Goal: Information Seeking & Learning: Learn about a topic

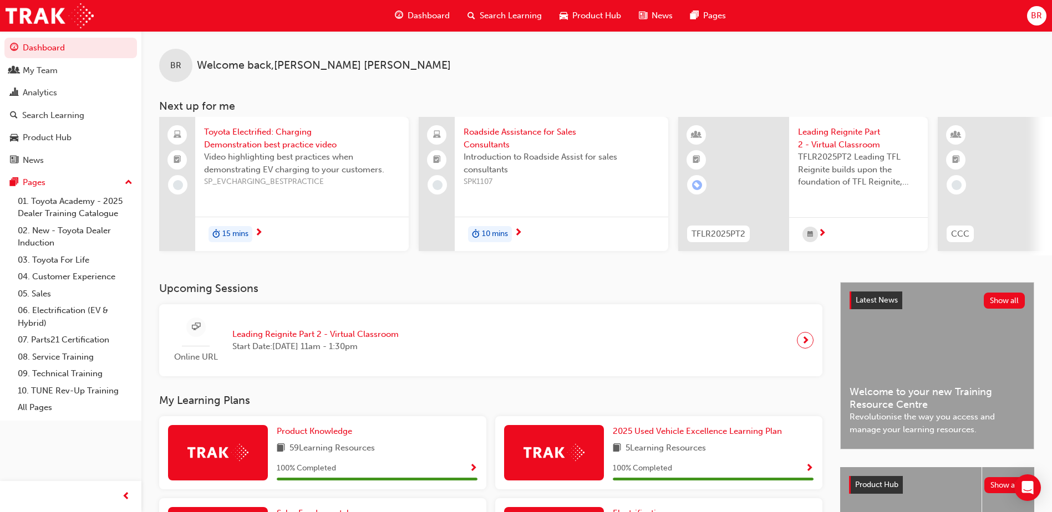
click at [497, 18] on span "Search Learning" at bounding box center [511, 15] width 62 height 13
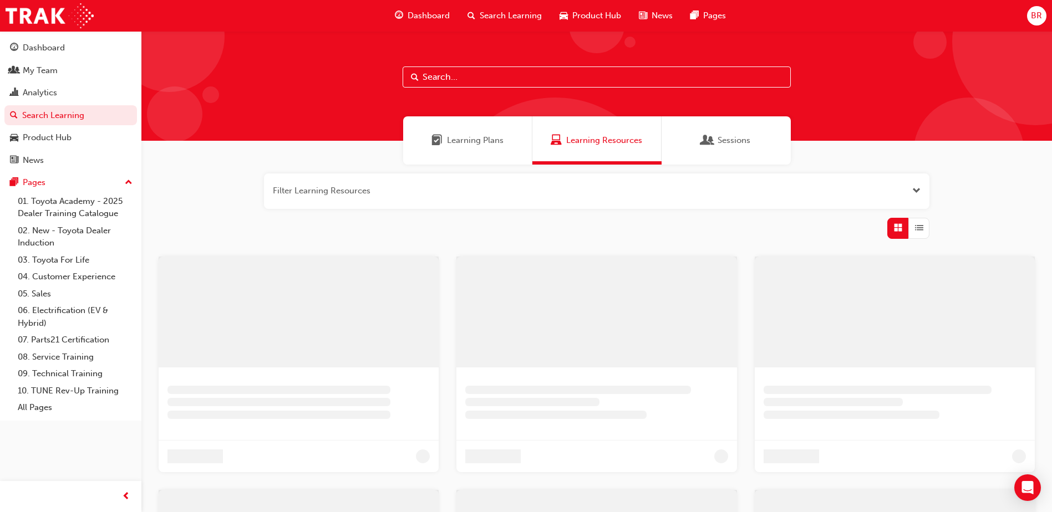
click at [496, 81] on input "text" at bounding box center [597, 77] width 388 height 21
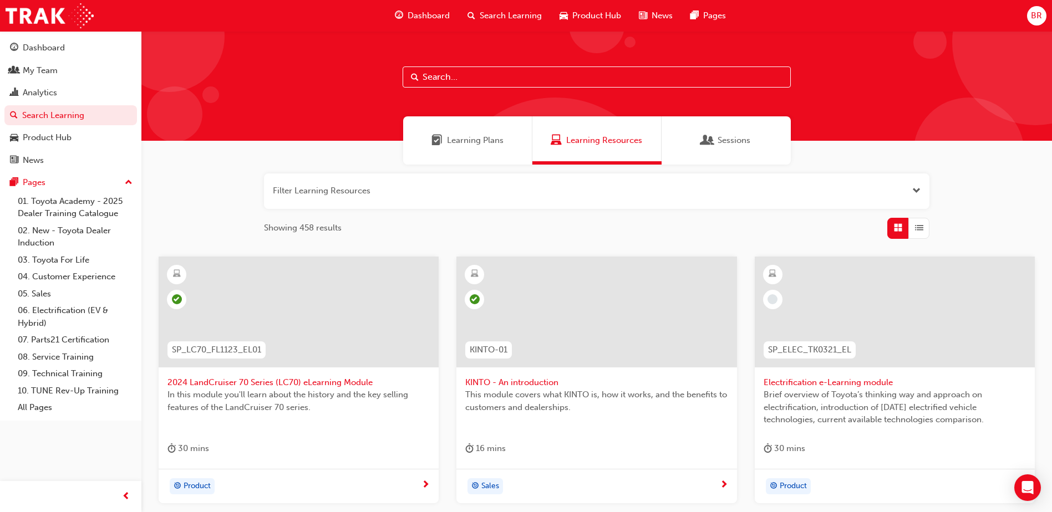
click at [462, 77] on input "text" at bounding box center [597, 77] width 388 height 21
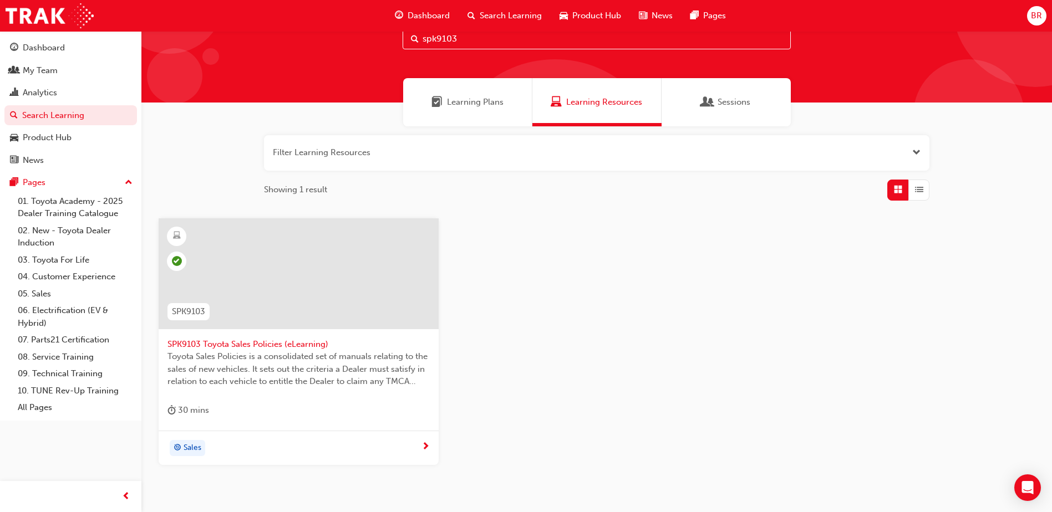
scroll to position [99, 0]
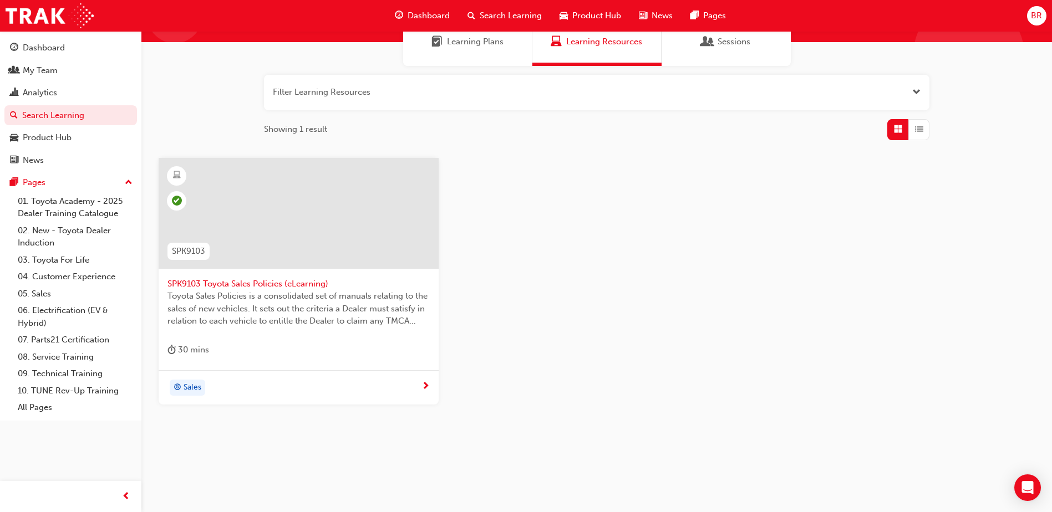
type input "spk9103"
click at [296, 277] on div at bounding box center [298, 222] width 262 height 111
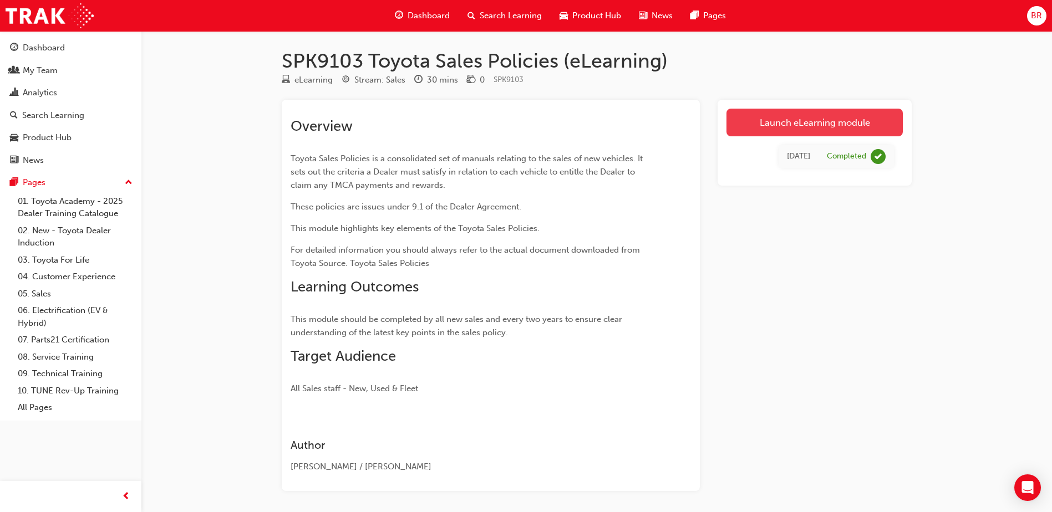
click at [832, 129] on link "Launch eLearning module" at bounding box center [814, 123] width 176 height 28
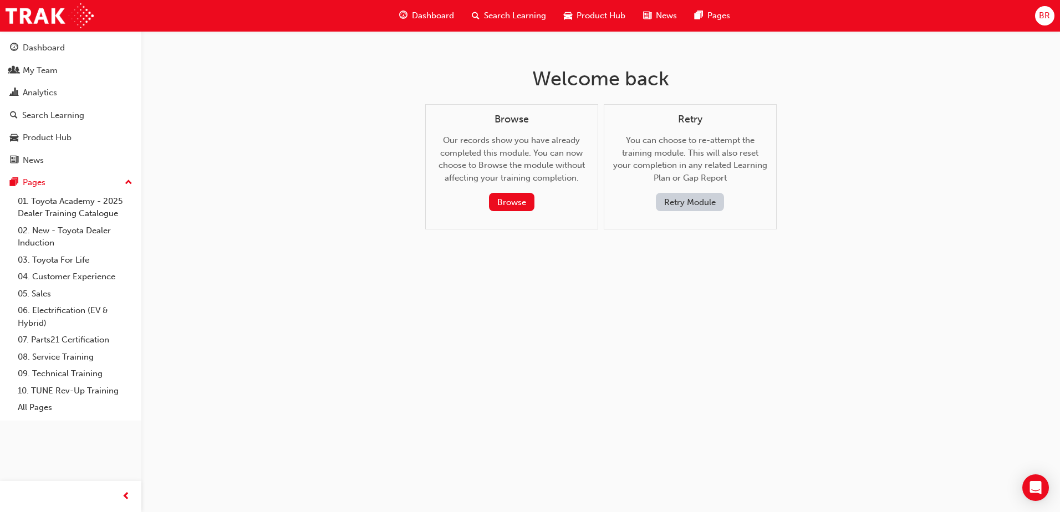
click at [706, 205] on button "Retry Module" at bounding box center [690, 202] width 68 height 18
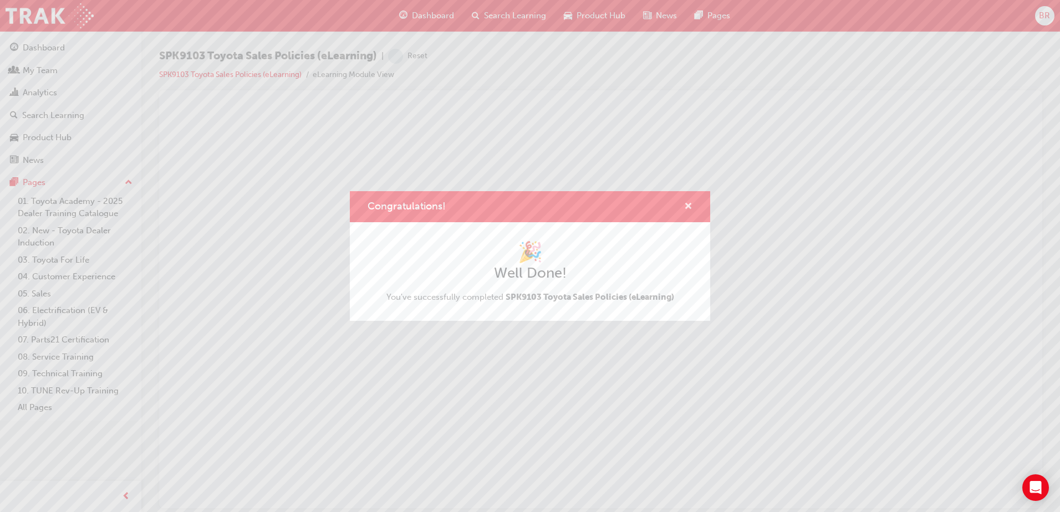
click at [685, 205] on span "cross-icon" at bounding box center [688, 207] width 8 height 10
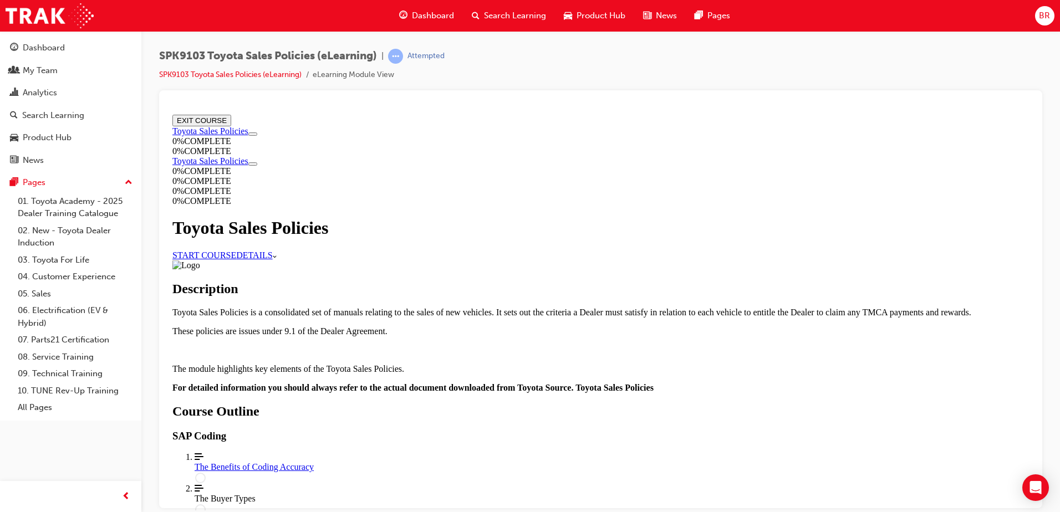
scroll to position [771, 0]
drag, startPoint x: 537, startPoint y: 451, endPoint x: 542, endPoint y: 446, distance: 7.1
click at [236, 250] on link "START COURSE" at bounding box center [204, 254] width 64 height 9
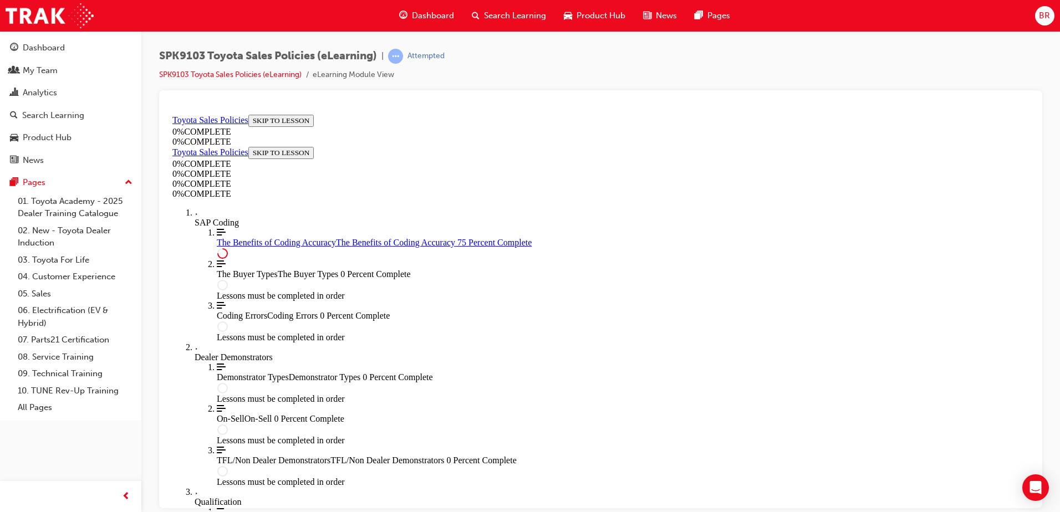
scroll to position [548, 0]
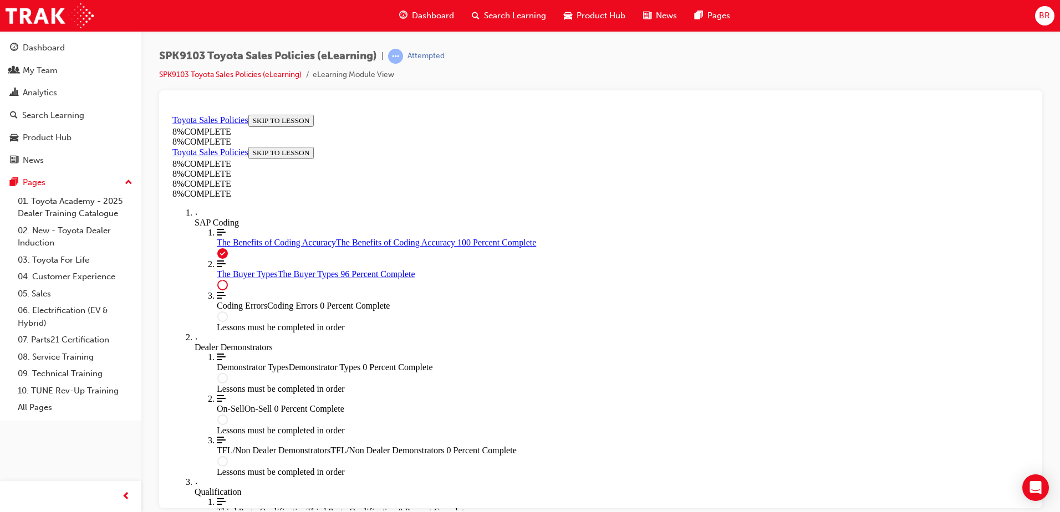
scroll to position [4553, 0]
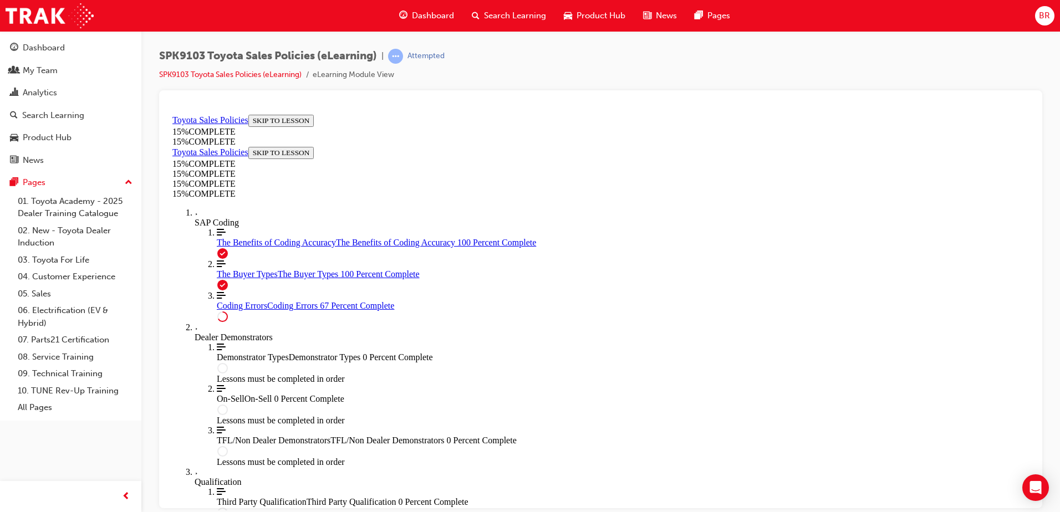
scroll to position [890, 0]
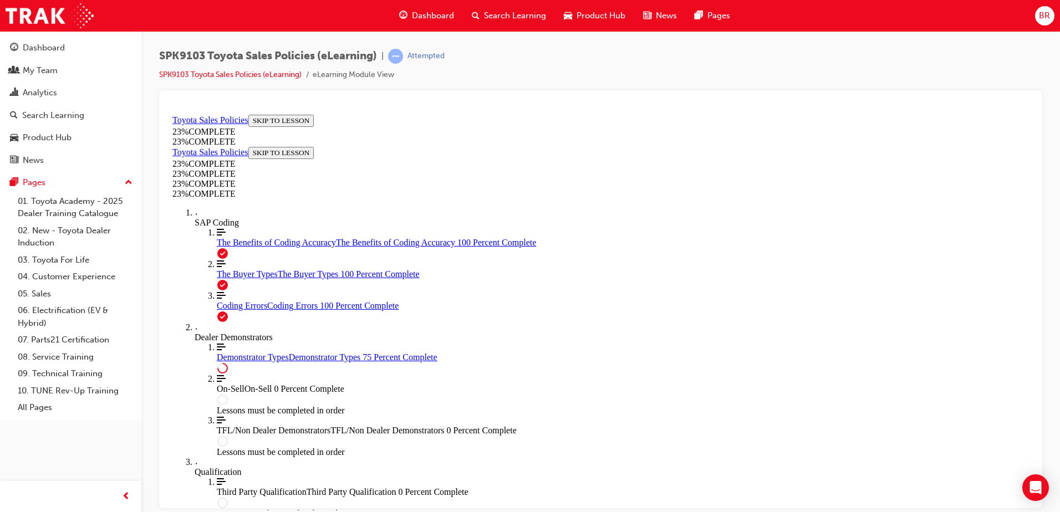
scroll to position [511, 0]
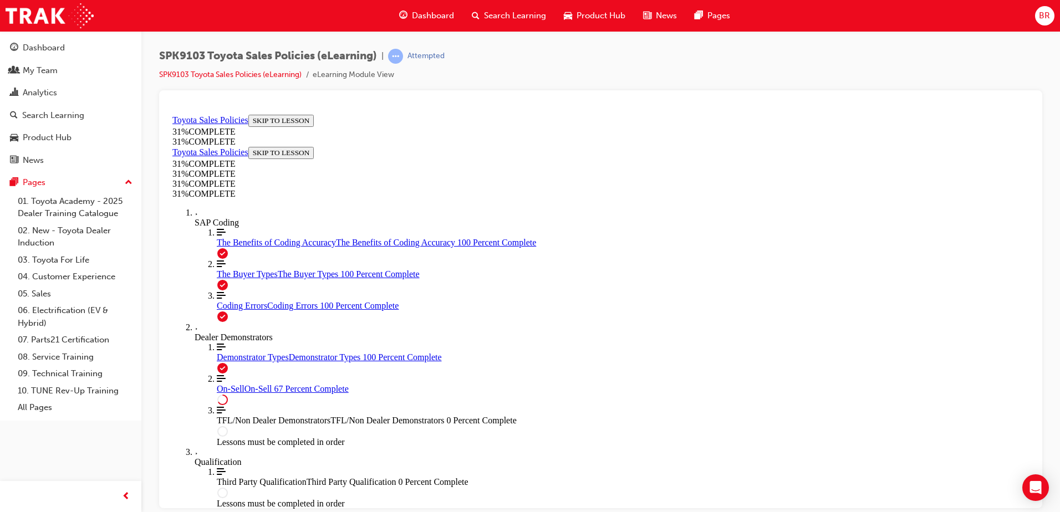
scroll to position [614, 0]
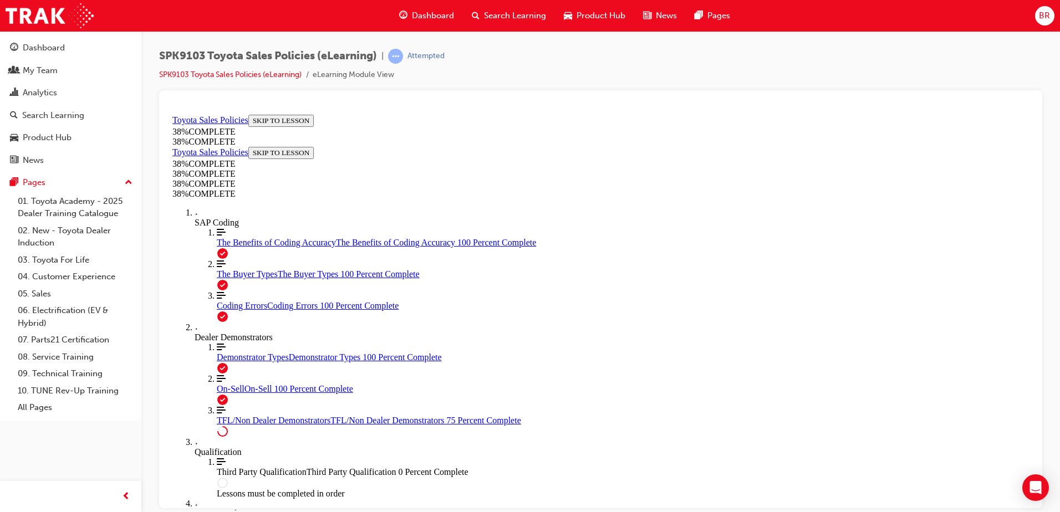
scroll to position [569, 0]
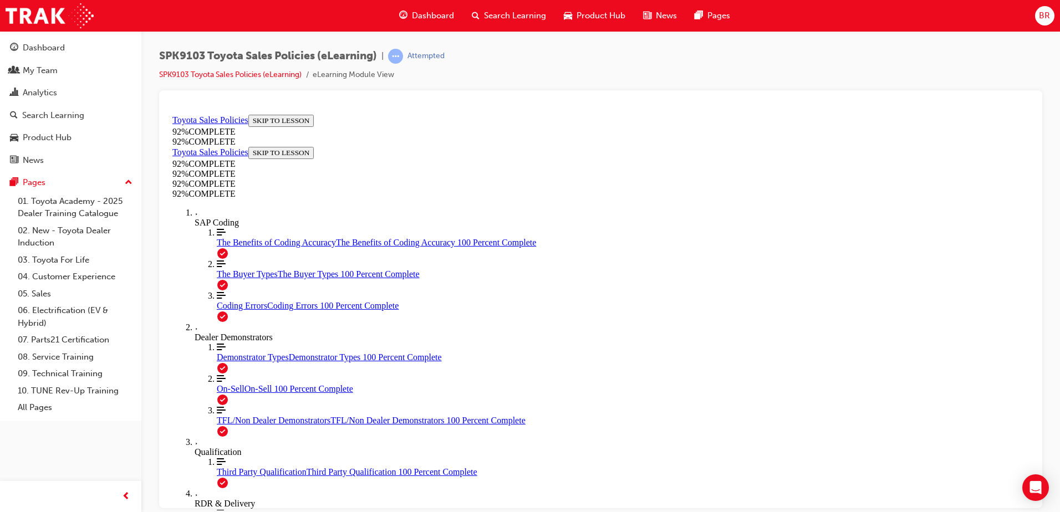
drag, startPoint x: 546, startPoint y: 291, endPoint x: 553, endPoint y: 291, distance: 7.2
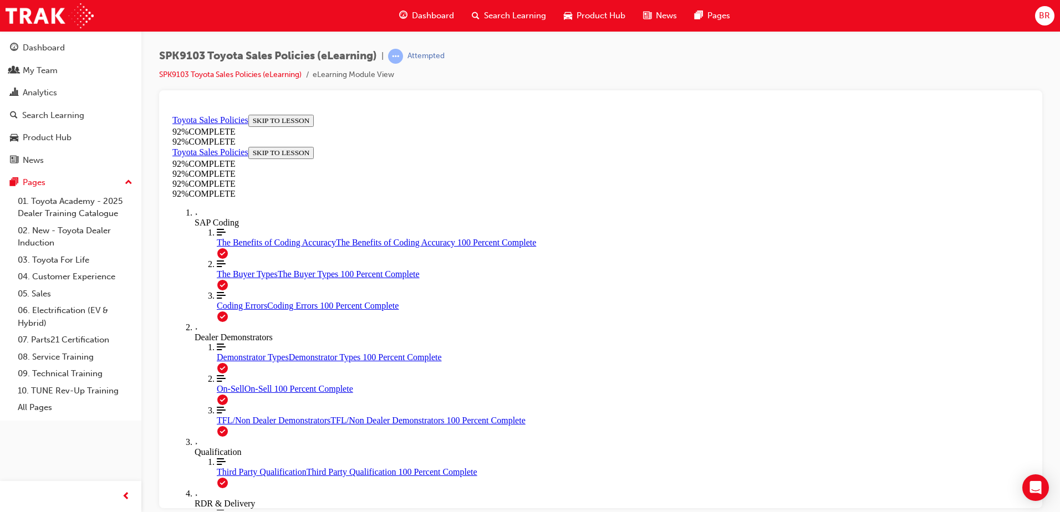
scroll to position [40, 0]
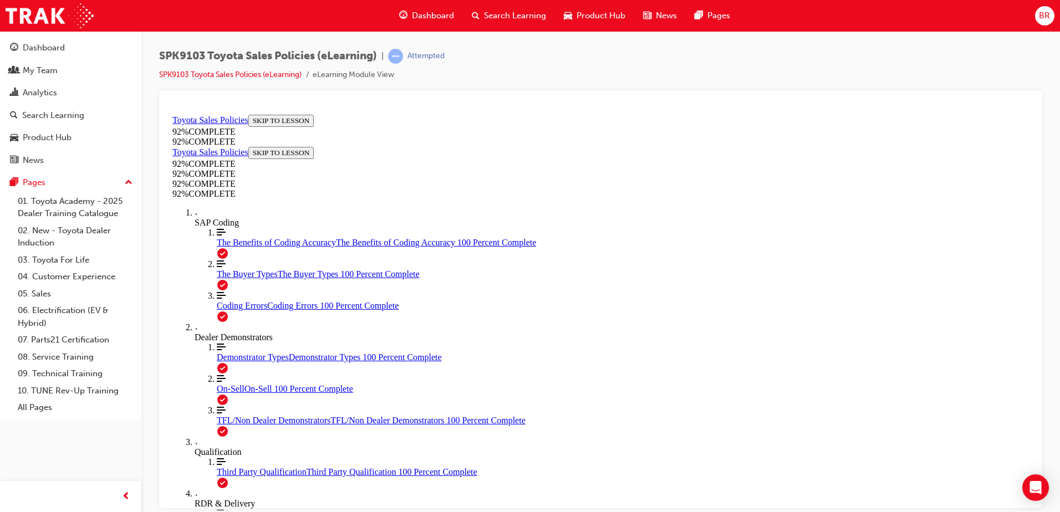
scroll to position [142, 0]
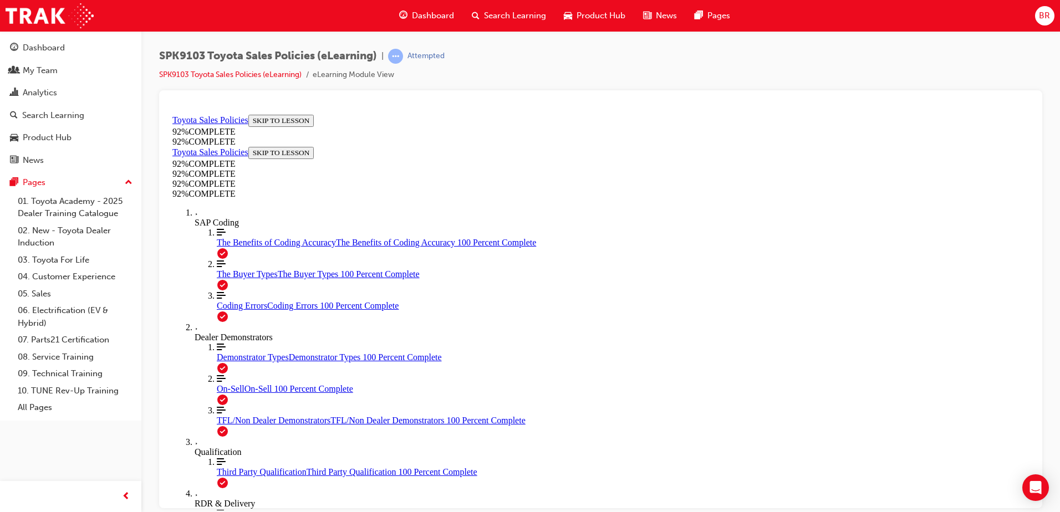
scroll to position [40, 0]
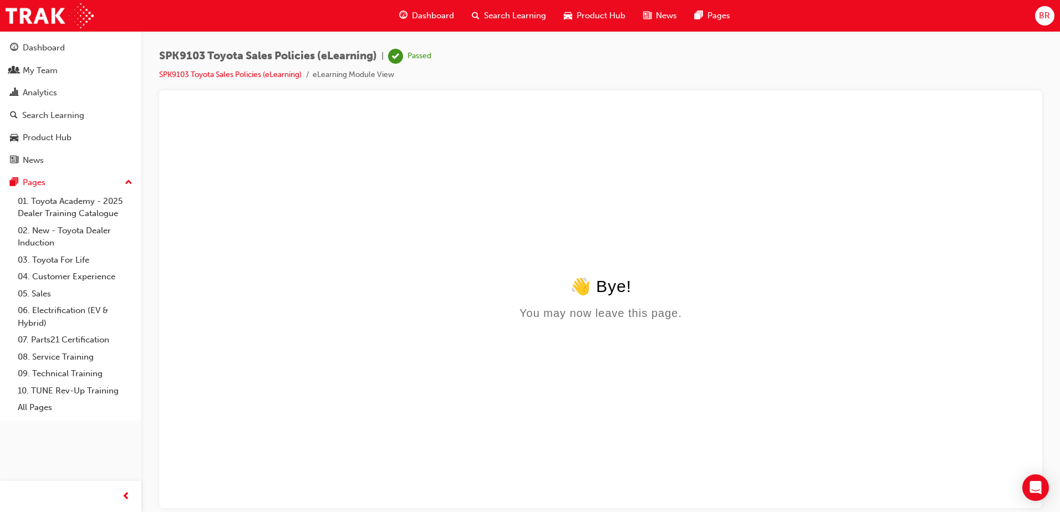
scroll to position [0, 0]
click at [425, 22] on div "Dashboard" at bounding box center [426, 15] width 73 height 23
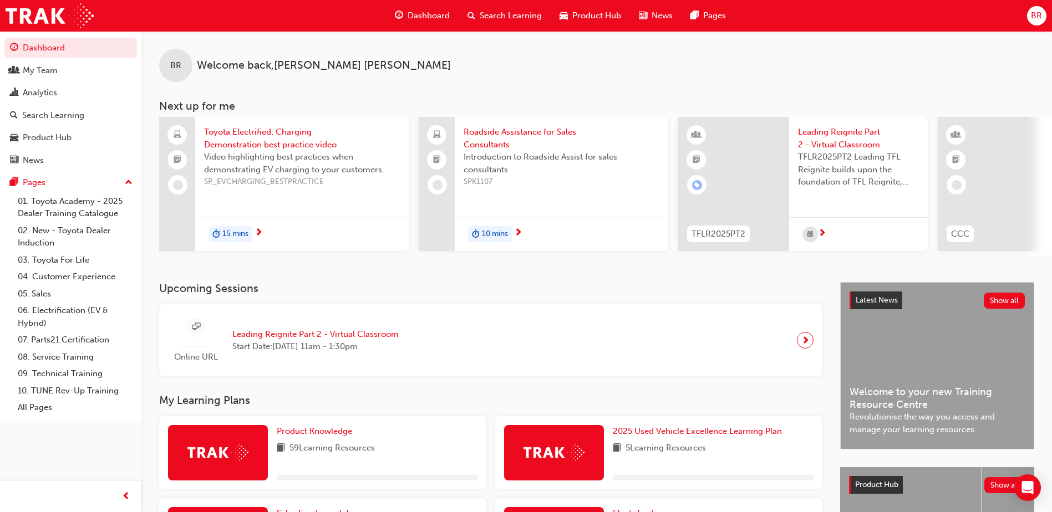
click at [438, 17] on span "Dashboard" at bounding box center [429, 15] width 42 height 13
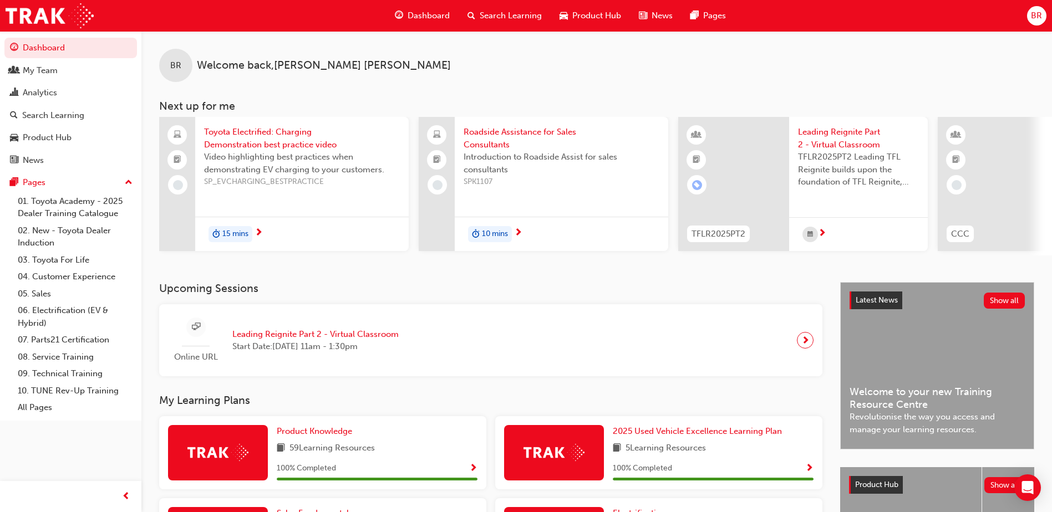
click at [505, 23] on div "Search Learning" at bounding box center [505, 15] width 92 height 23
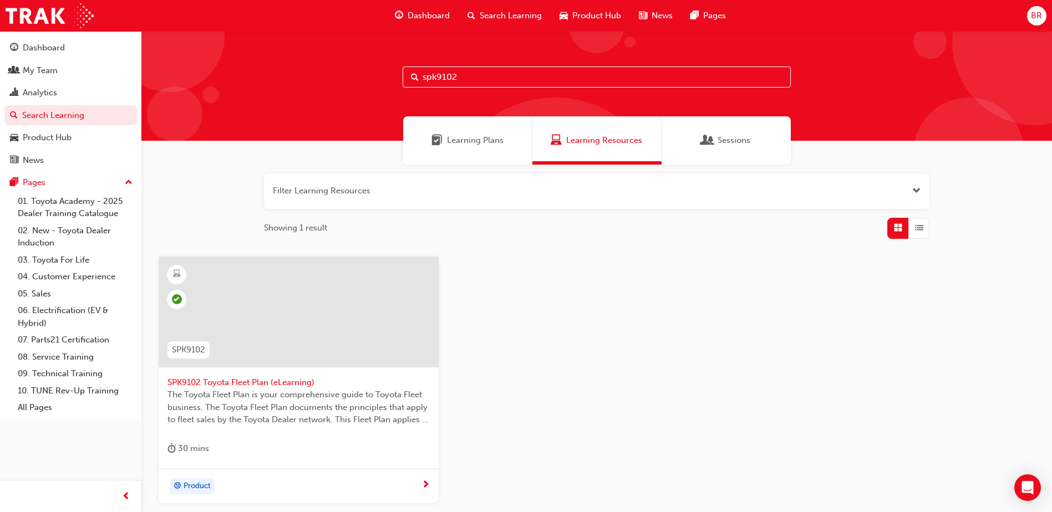
type input "spk9102"
click at [286, 388] on span "SPK9102 Toyota Fleet Plan (eLearning)" at bounding box center [298, 383] width 262 height 13
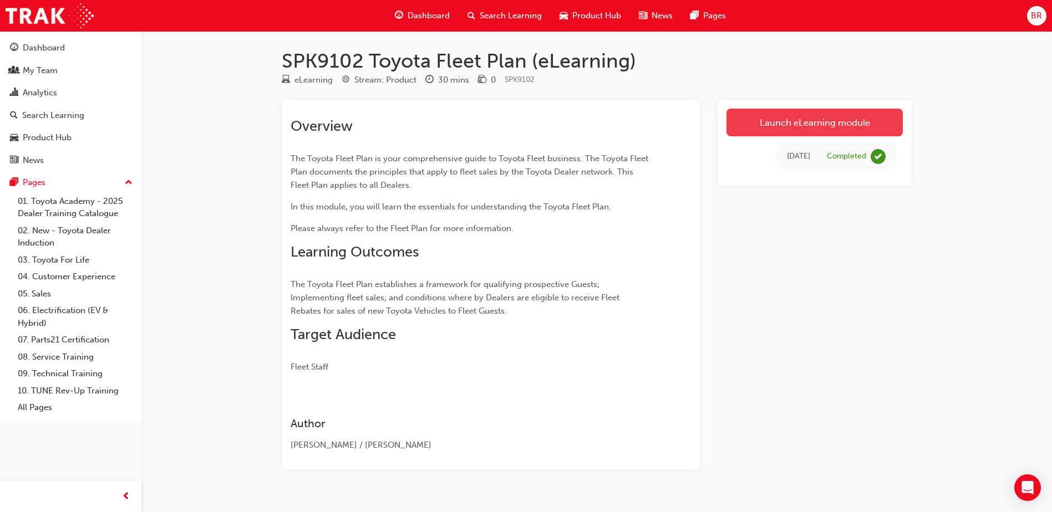
click at [780, 128] on link "Launch eLearning module" at bounding box center [814, 123] width 176 height 28
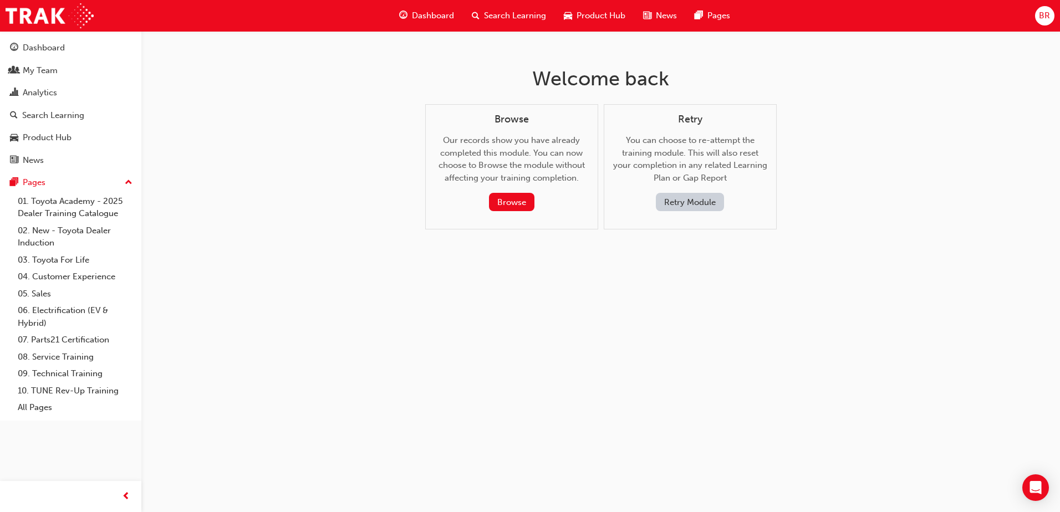
click at [680, 201] on button "Retry Module" at bounding box center [690, 202] width 68 height 18
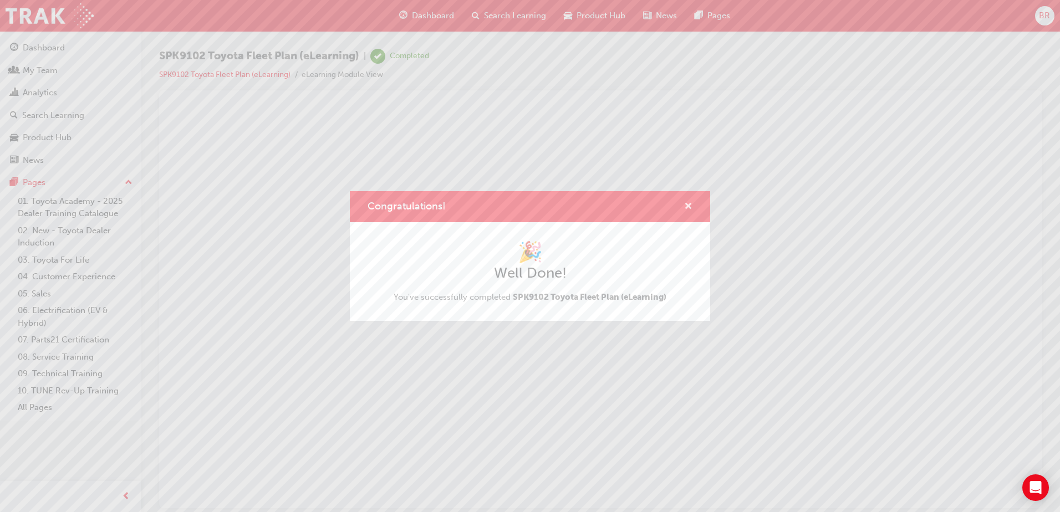
click at [686, 208] on span "cross-icon" at bounding box center [688, 207] width 8 height 10
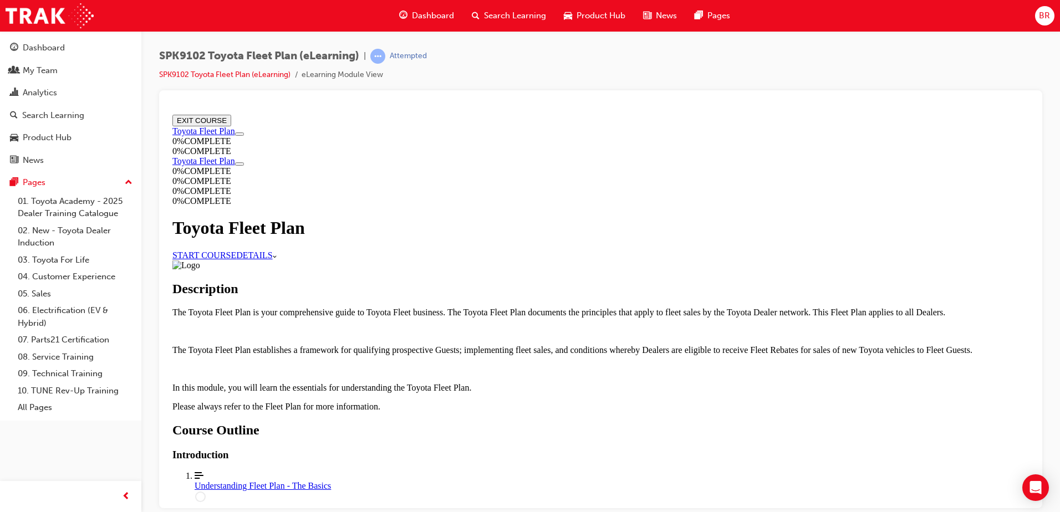
click at [236, 250] on link "START COURSE" at bounding box center [204, 254] width 64 height 9
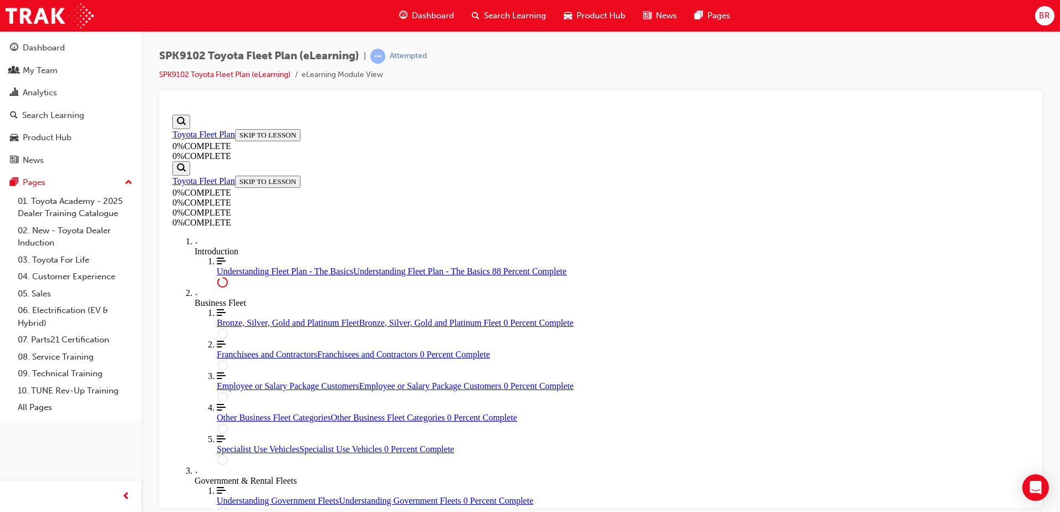
scroll to position [2519, 0]
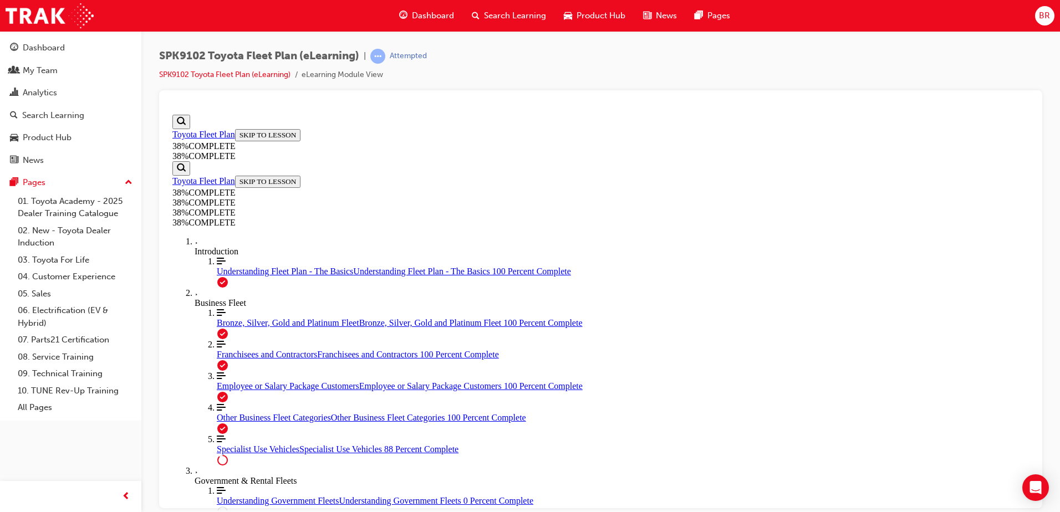
drag, startPoint x: 663, startPoint y: 431, endPoint x: 670, endPoint y: 428, distance: 7.4
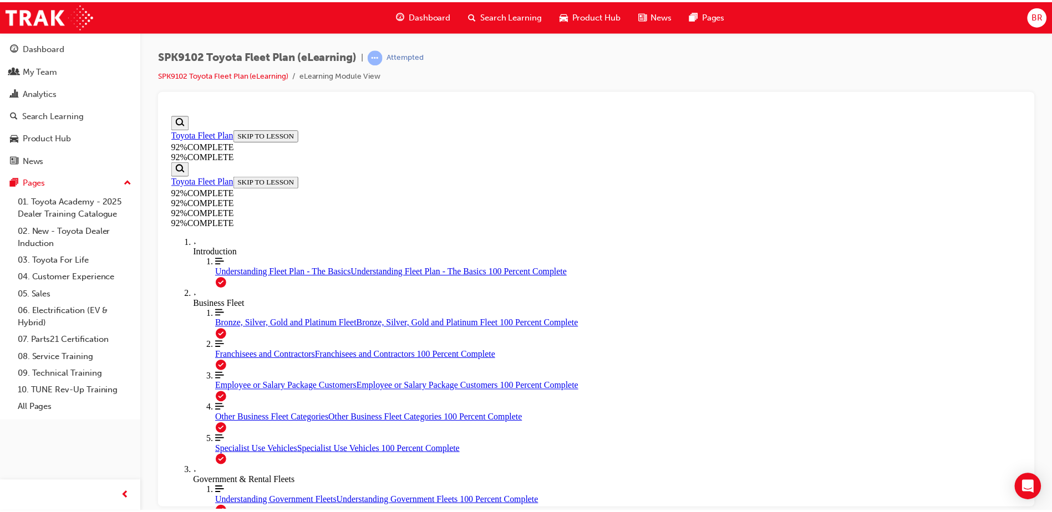
scroll to position [40, 0]
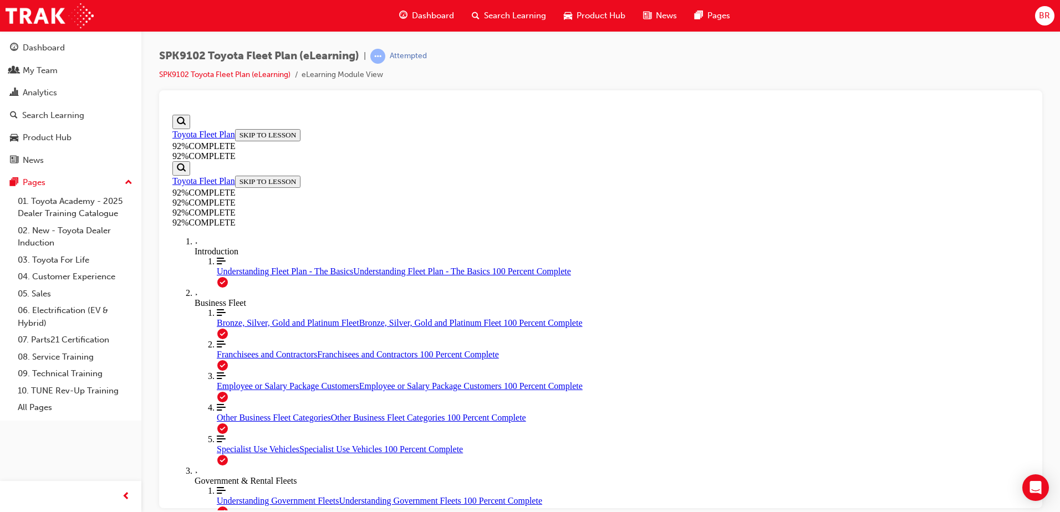
drag, startPoint x: 588, startPoint y: 329, endPoint x: 647, endPoint y: 373, distance: 73.8
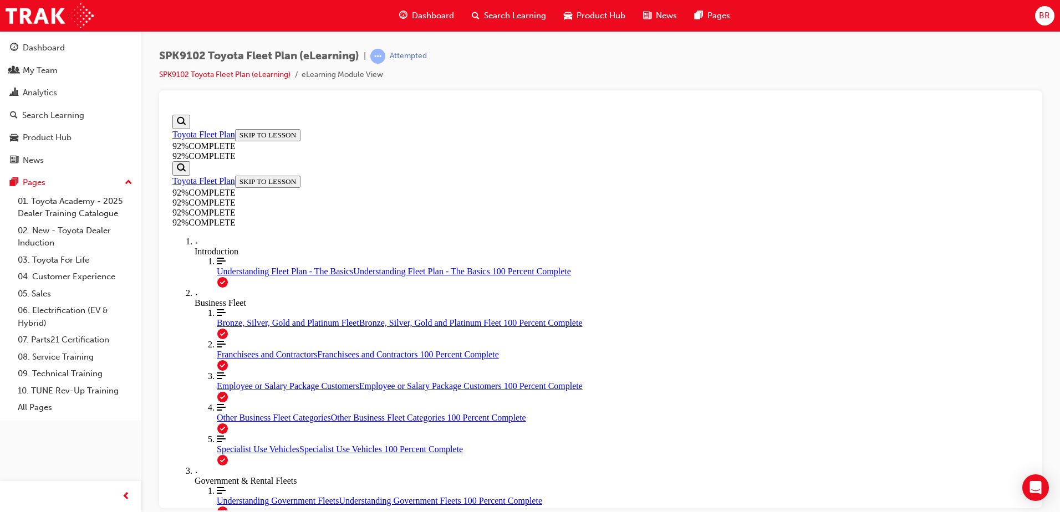
drag, startPoint x: 617, startPoint y: 299, endPoint x: 665, endPoint y: 346, distance: 67.4
drag, startPoint x: 618, startPoint y: 289, endPoint x: 645, endPoint y: 289, distance: 27.7
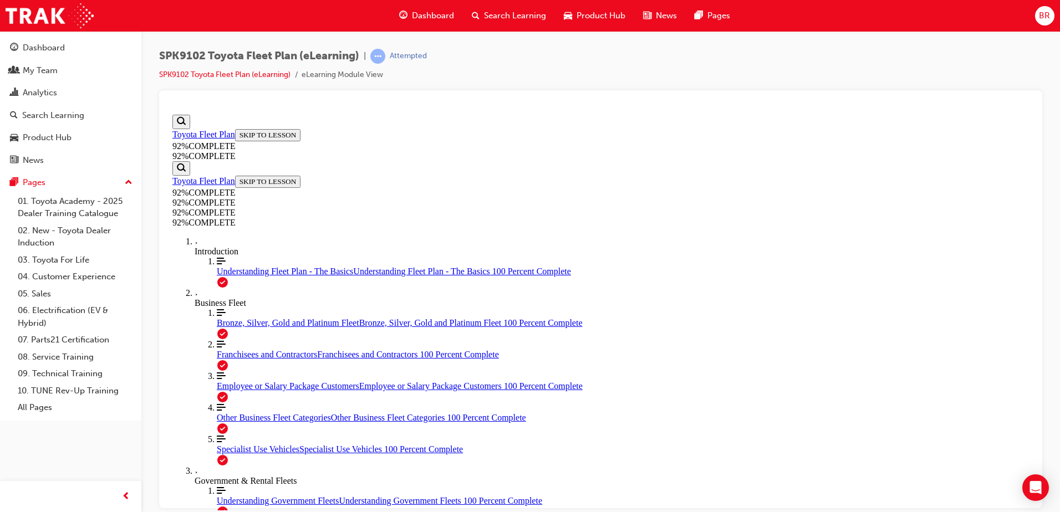
scroll to position [40, 0]
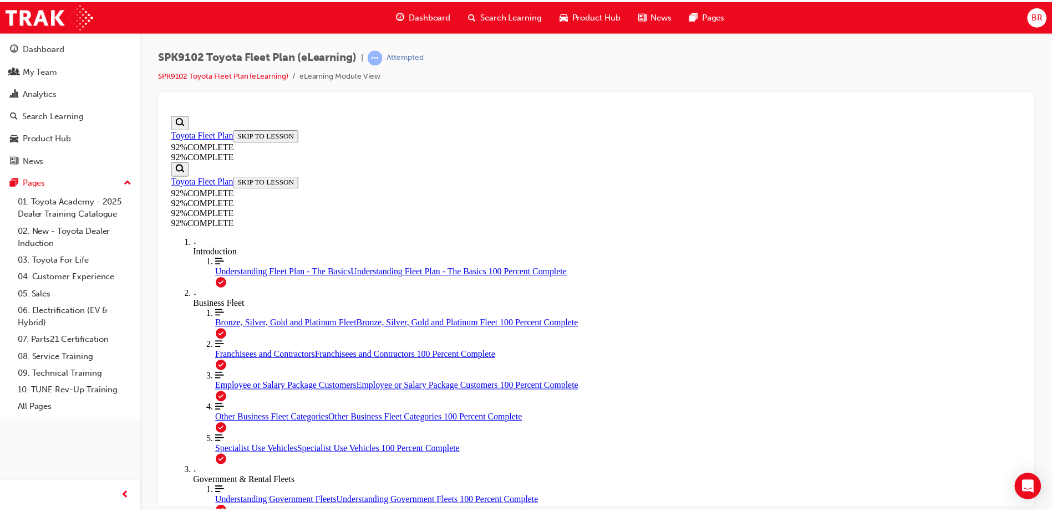
scroll to position [40, 0]
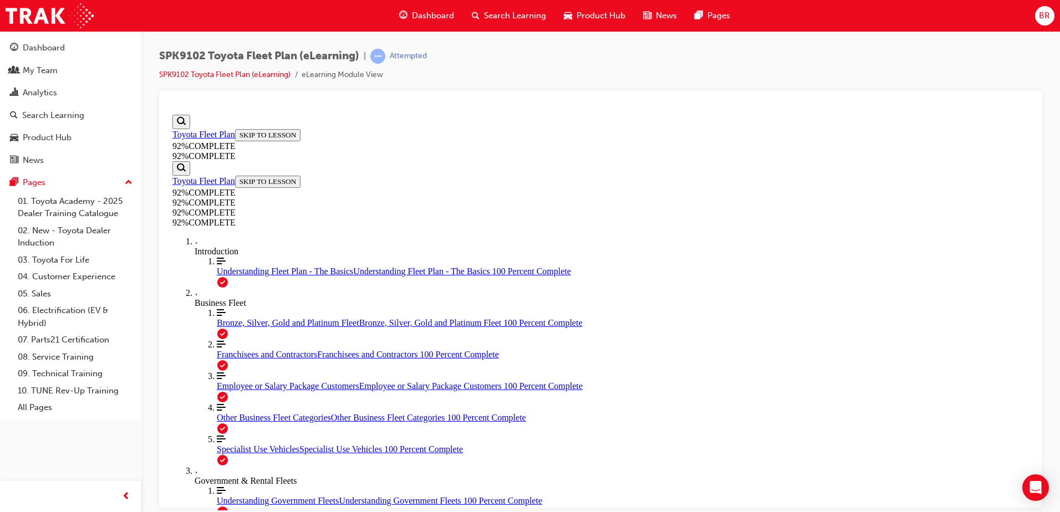
scroll to position [119, 0]
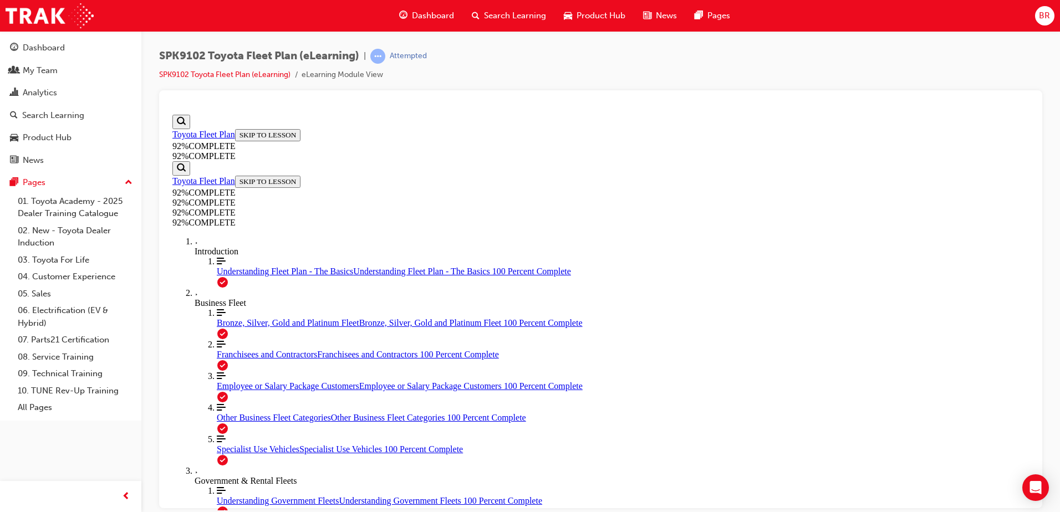
scroll to position [119, 0]
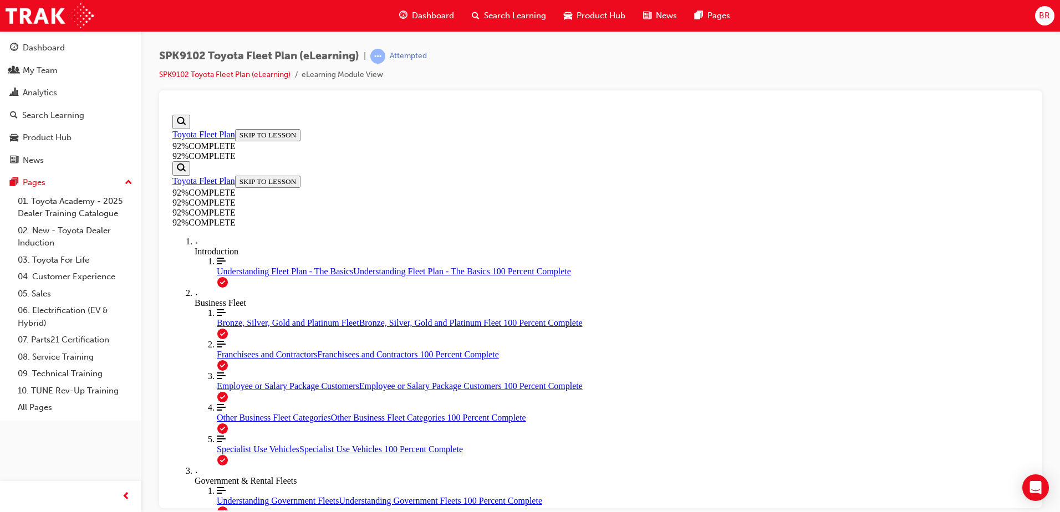
scroll to position [138, 0]
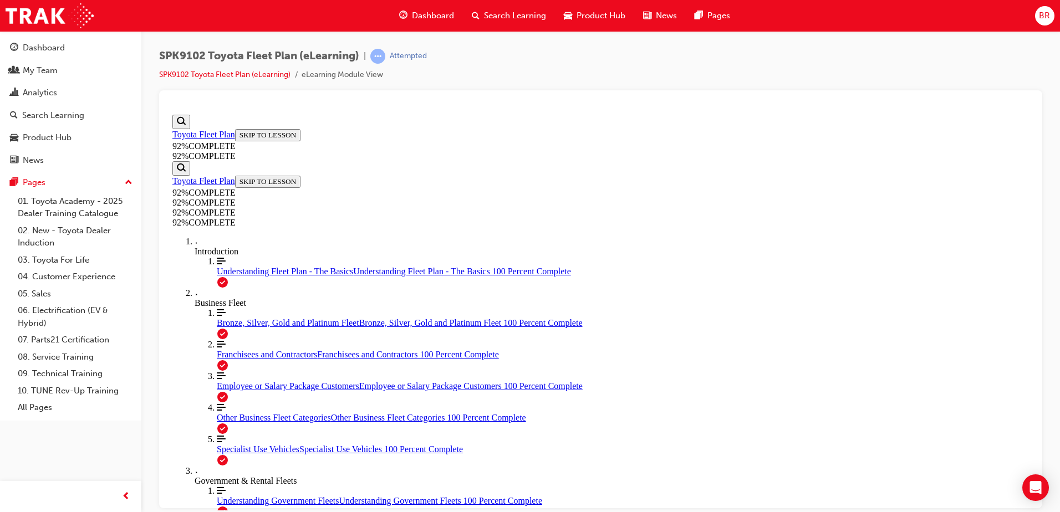
scroll to position [282, 0]
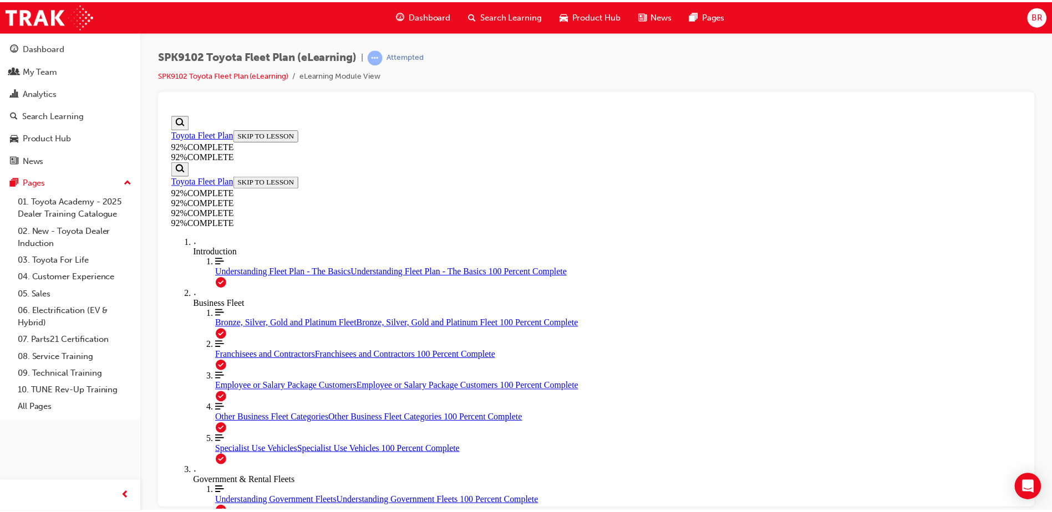
scroll to position [40, 0]
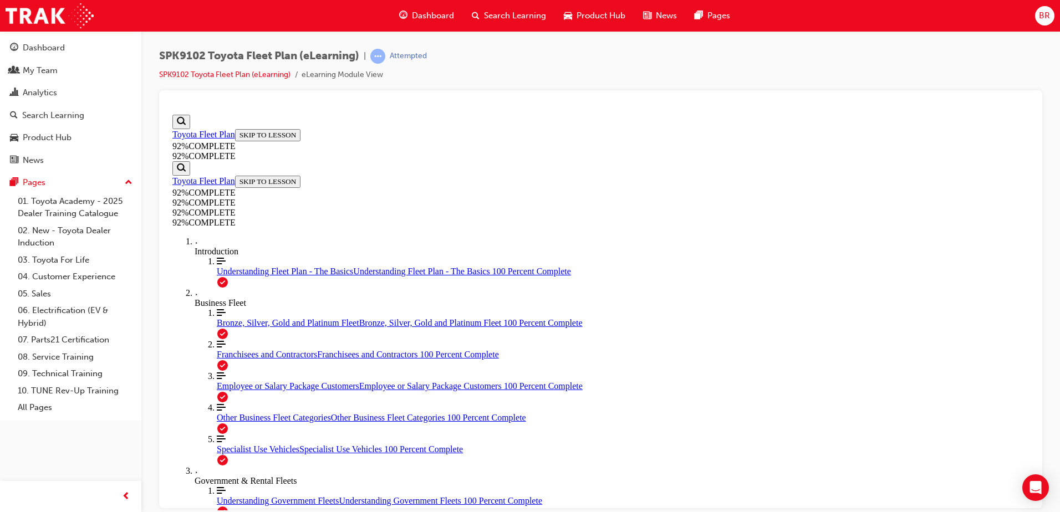
drag, startPoint x: 644, startPoint y: 294, endPoint x: 576, endPoint y: 266, distance: 74.6
drag, startPoint x: 576, startPoint y: 266, endPoint x: 630, endPoint y: 301, distance: 64.9
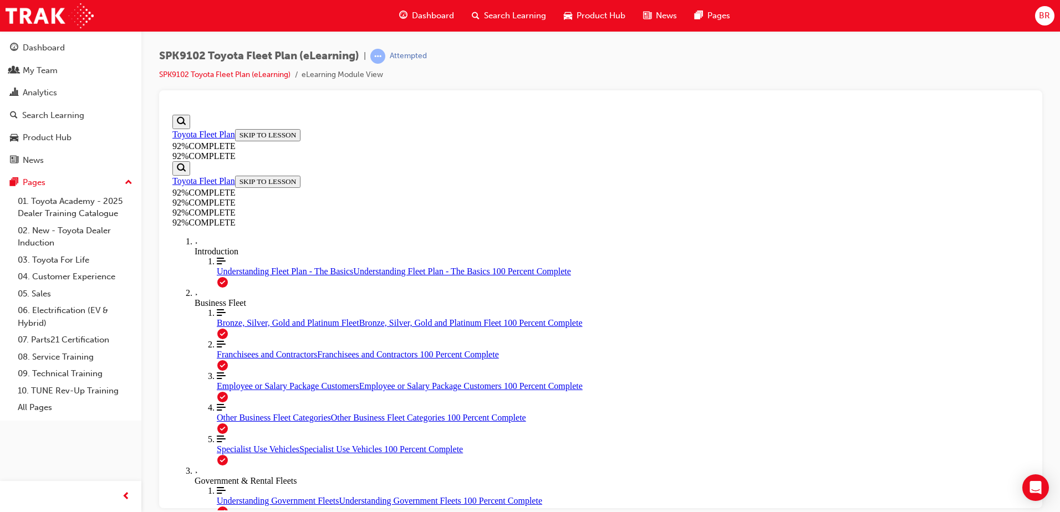
drag, startPoint x: 630, startPoint y: 291, endPoint x: 468, endPoint y: 293, distance: 161.9
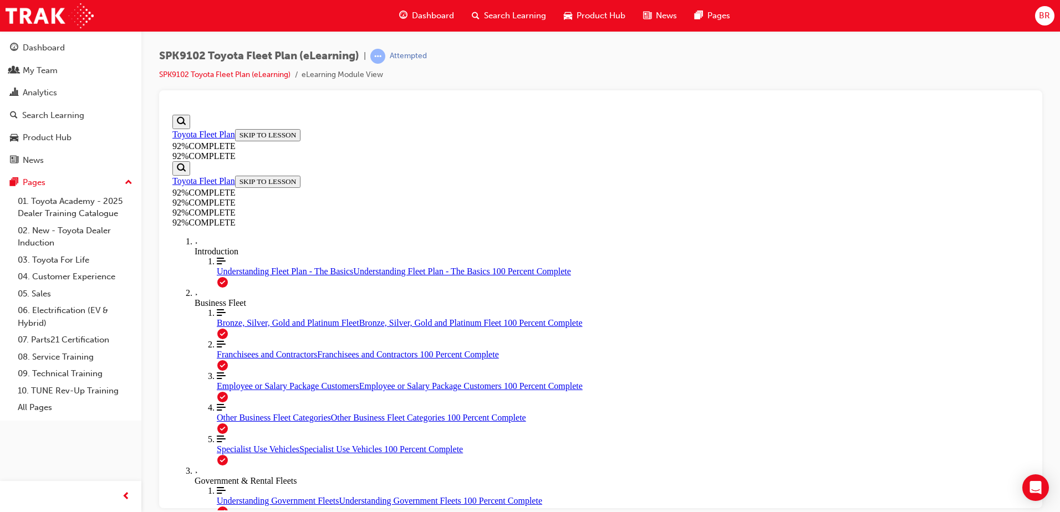
scroll to position [138, 0]
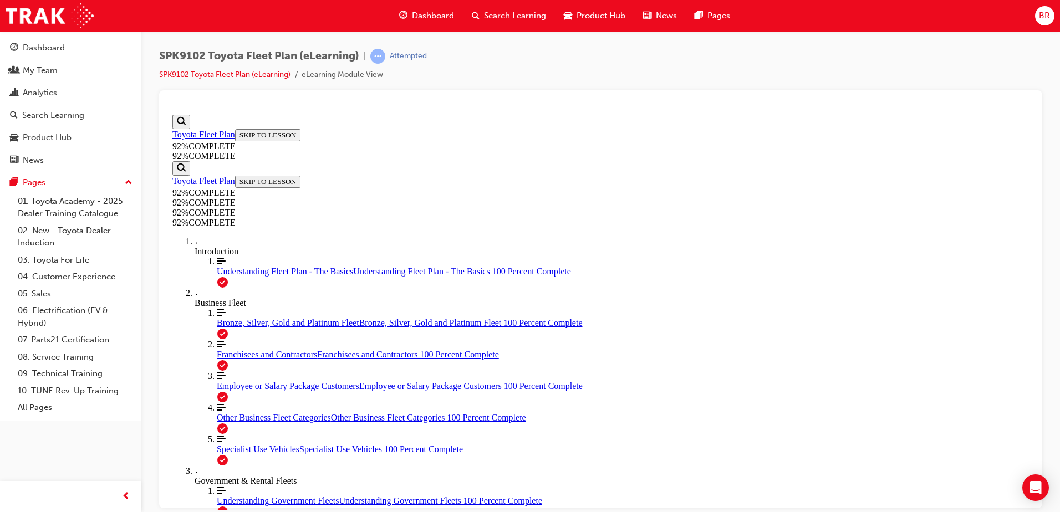
scroll to position [40, 0]
drag, startPoint x: 578, startPoint y: 368, endPoint x: 722, endPoint y: 369, distance: 144.2
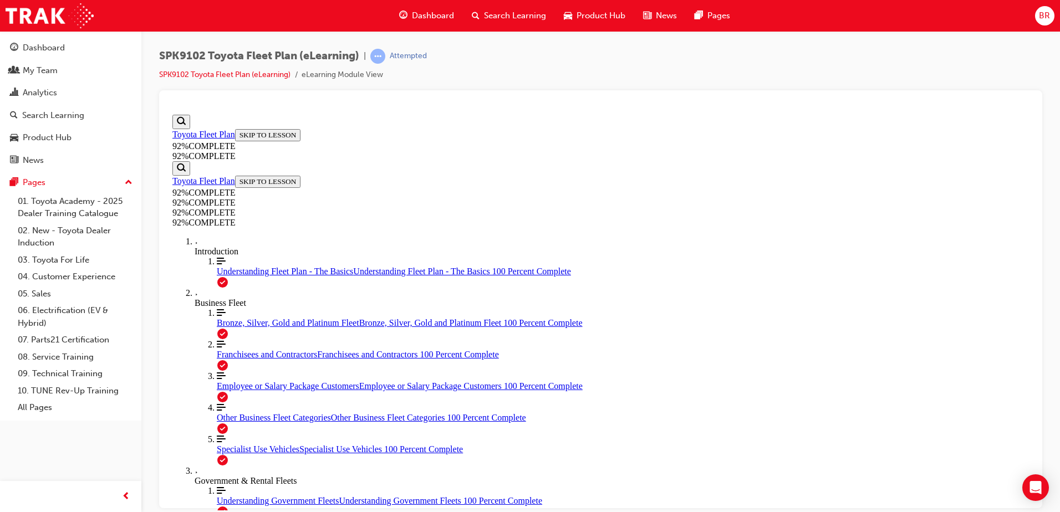
drag, startPoint x: 621, startPoint y: 409, endPoint x: 688, endPoint y: 471, distance: 90.6
drag, startPoint x: 577, startPoint y: 413, endPoint x: 665, endPoint y: 409, distance: 88.2
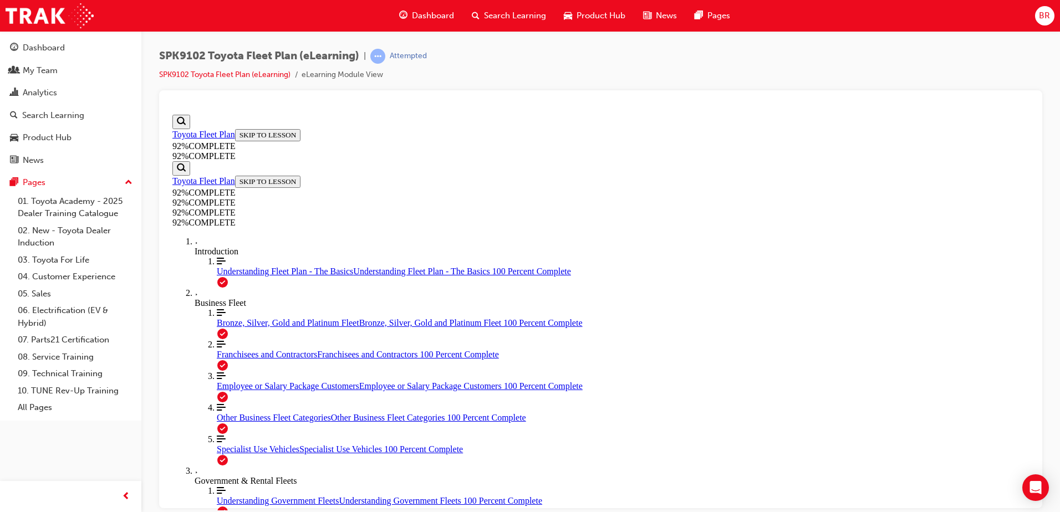
drag, startPoint x: 613, startPoint y: 331, endPoint x: 638, endPoint y: 364, distance: 41.3
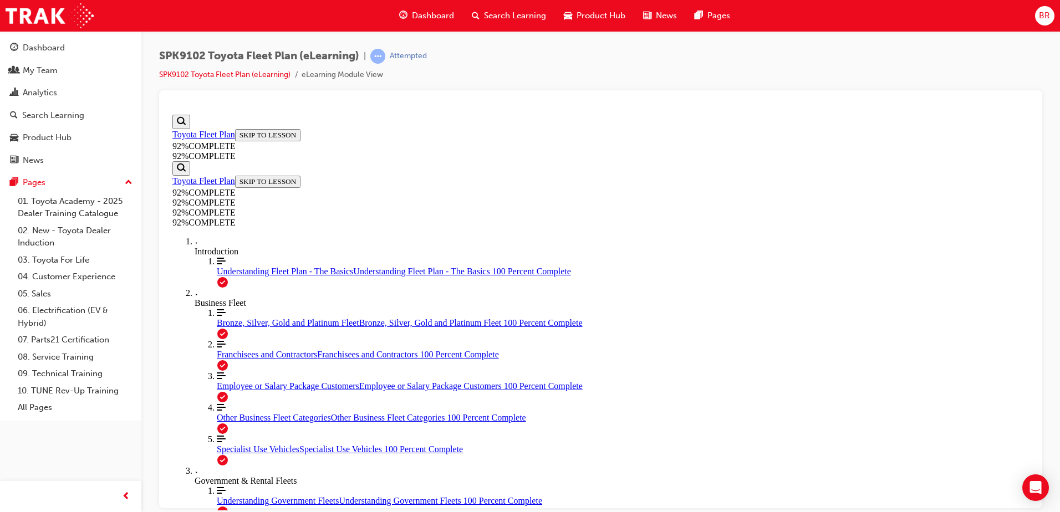
scroll to position [156, 0]
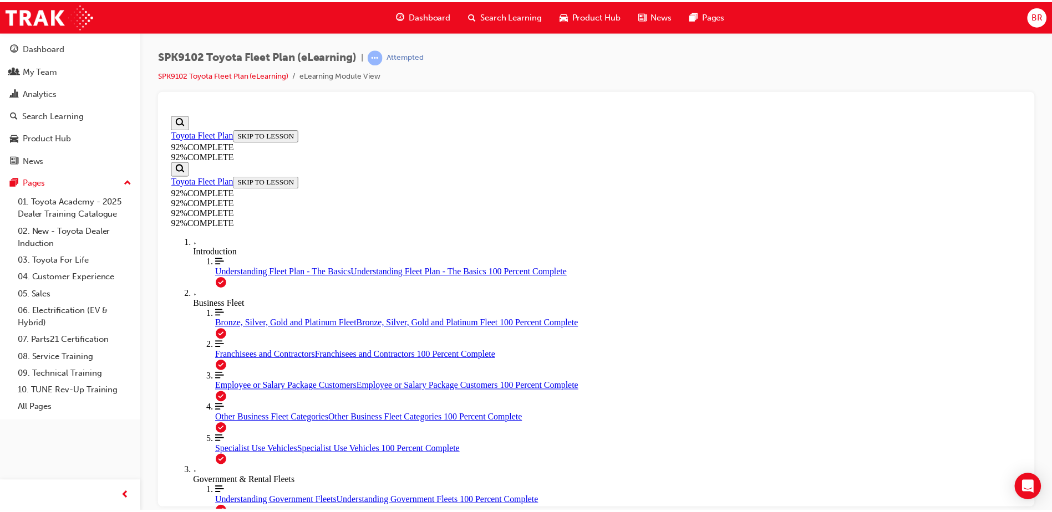
scroll to position [149, 0]
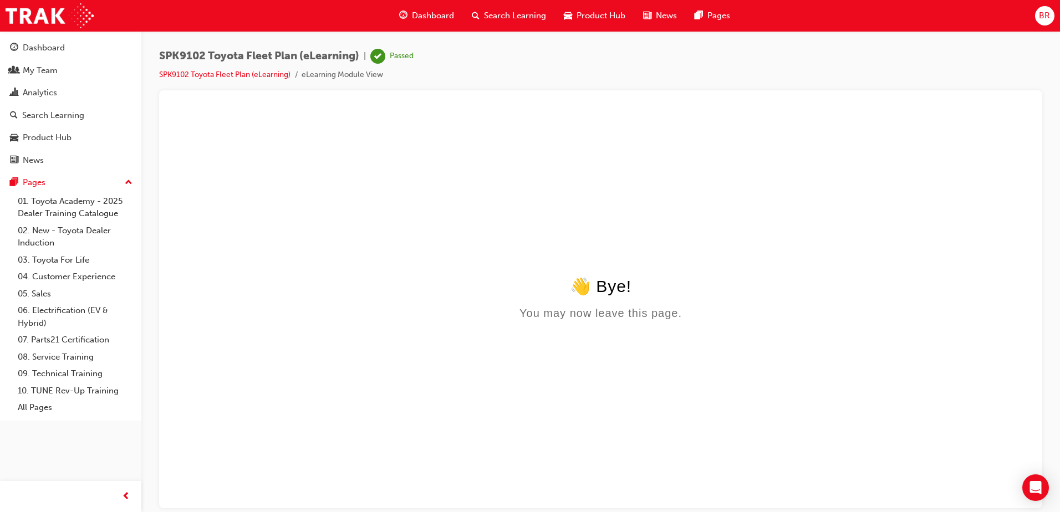
scroll to position [0, 0]
click at [386, 30] on div "Dashboard Search Learning Product Hub News Pages" at bounding box center [565, 16] width 358 height 32
drag, startPoint x: 409, startPoint y: 27, endPoint x: 647, endPoint y: 28, distance: 238.4
click at [410, 26] on div "Dashboard" at bounding box center [426, 15] width 73 height 23
